Goal: Find specific page/section: Find specific page/section

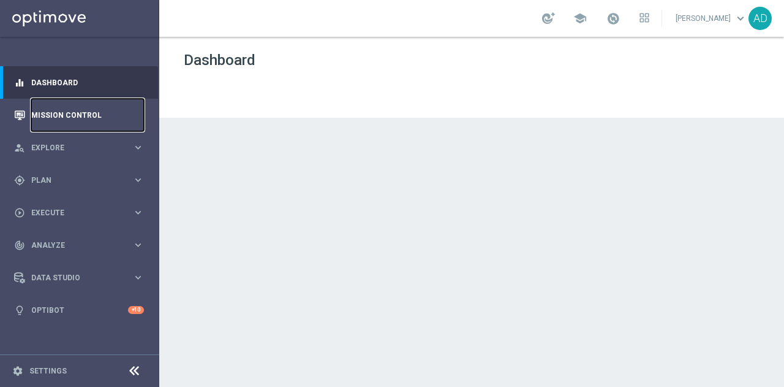
click at [64, 112] on link "Mission Control" at bounding box center [87, 115] width 113 height 32
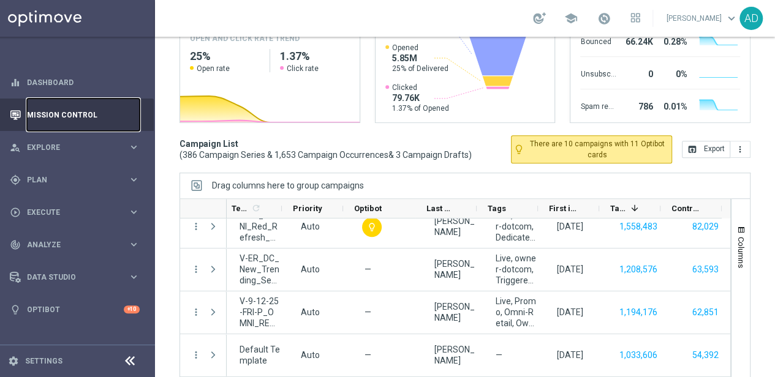
scroll to position [570, 0]
